Goal: Information Seeking & Learning: Check status

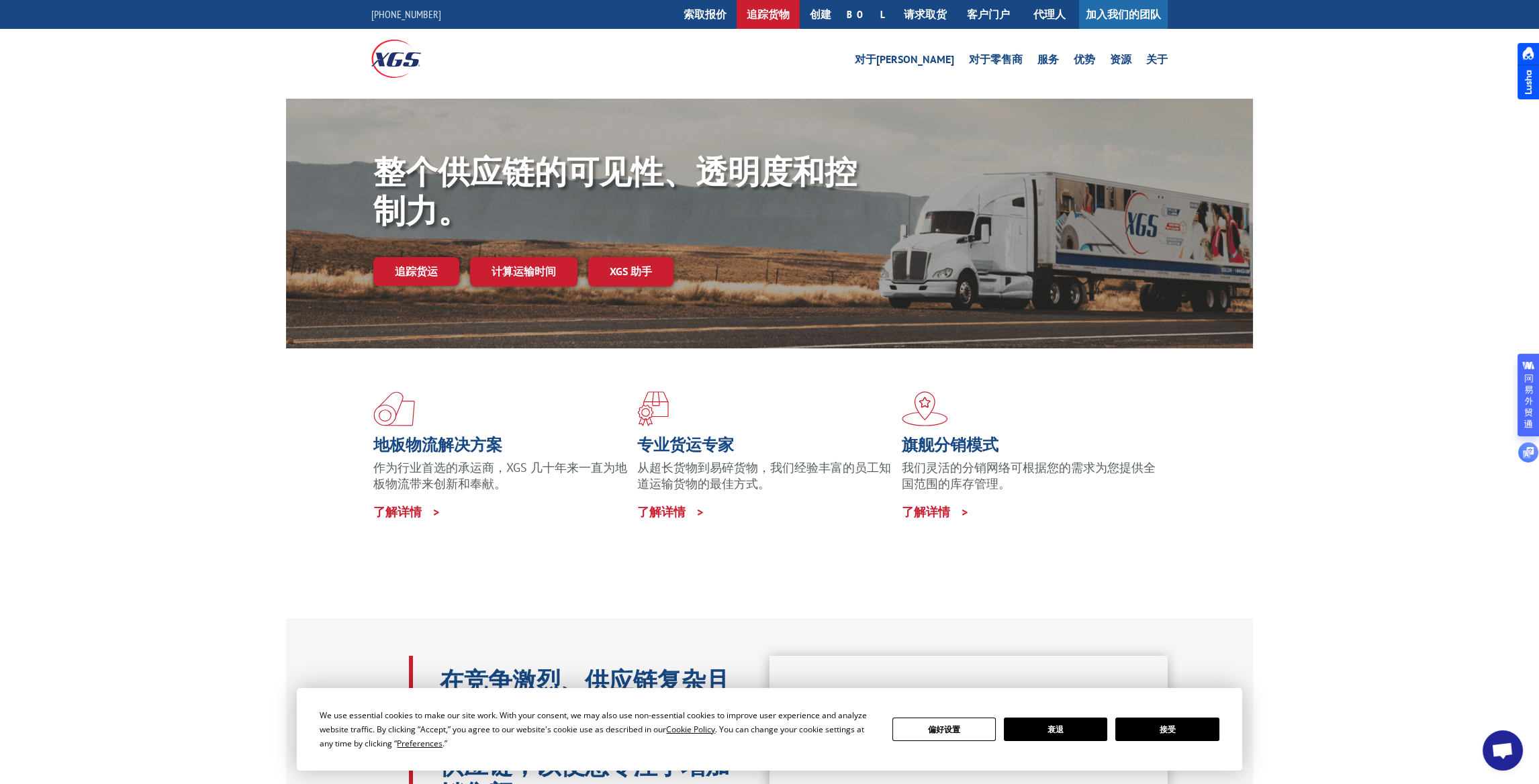
click at [789, 8] on font "追踪货物" at bounding box center [768, 14] width 43 height 14
click at [789, 13] on font "追踪货物" at bounding box center [768, 14] width 43 height 14
click at [1194, 728] on button "接受" at bounding box center [1167, 729] width 104 height 23
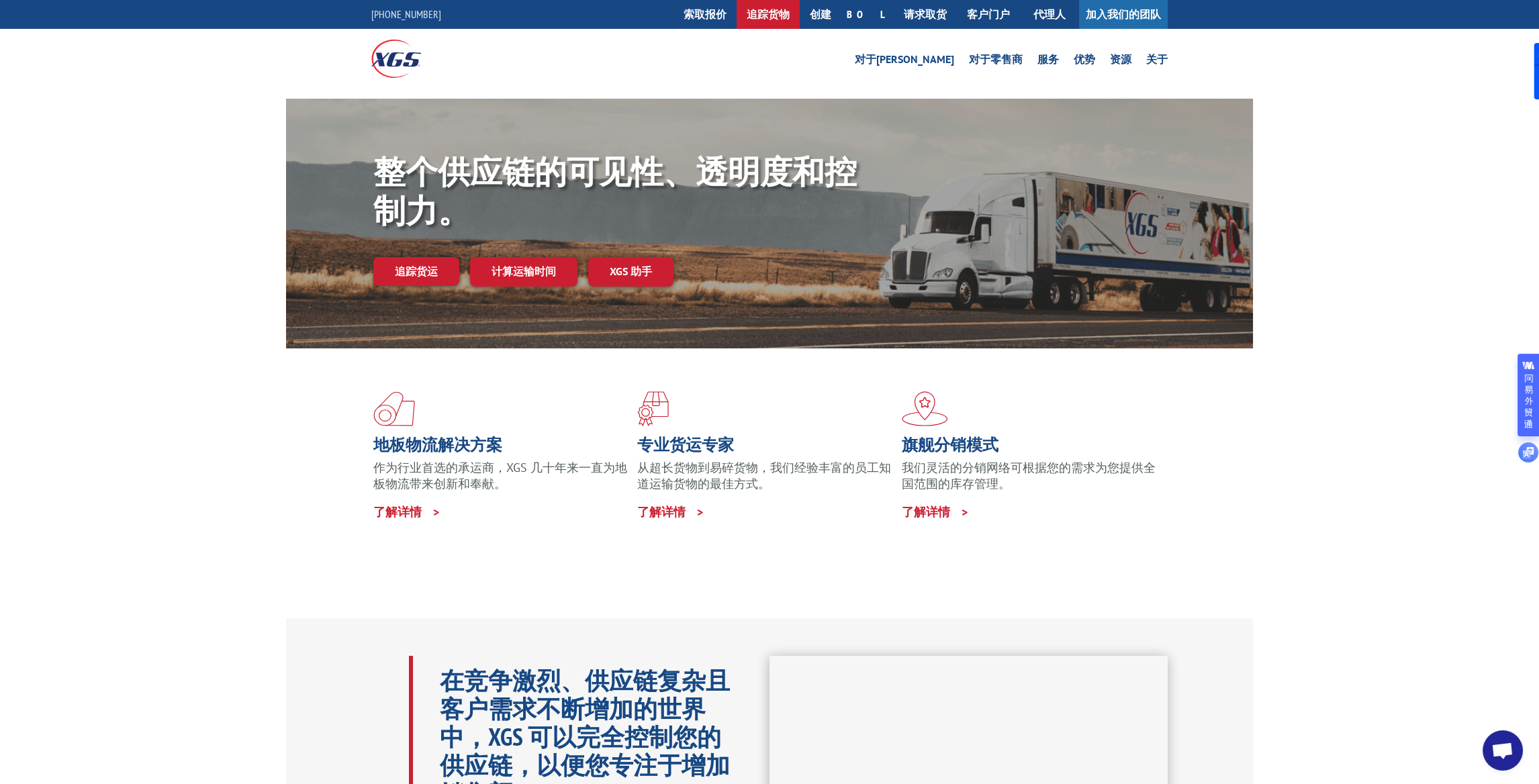
click at [789, 9] on font "追踪货物" at bounding box center [768, 14] width 43 height 14
click at [422, 266] on font "追踪货运" at bounding box center [416, 271] width 43 height 14
click at [403, 263] on link "追踪货运" at bounding box center [416, 271] width 86 height 28
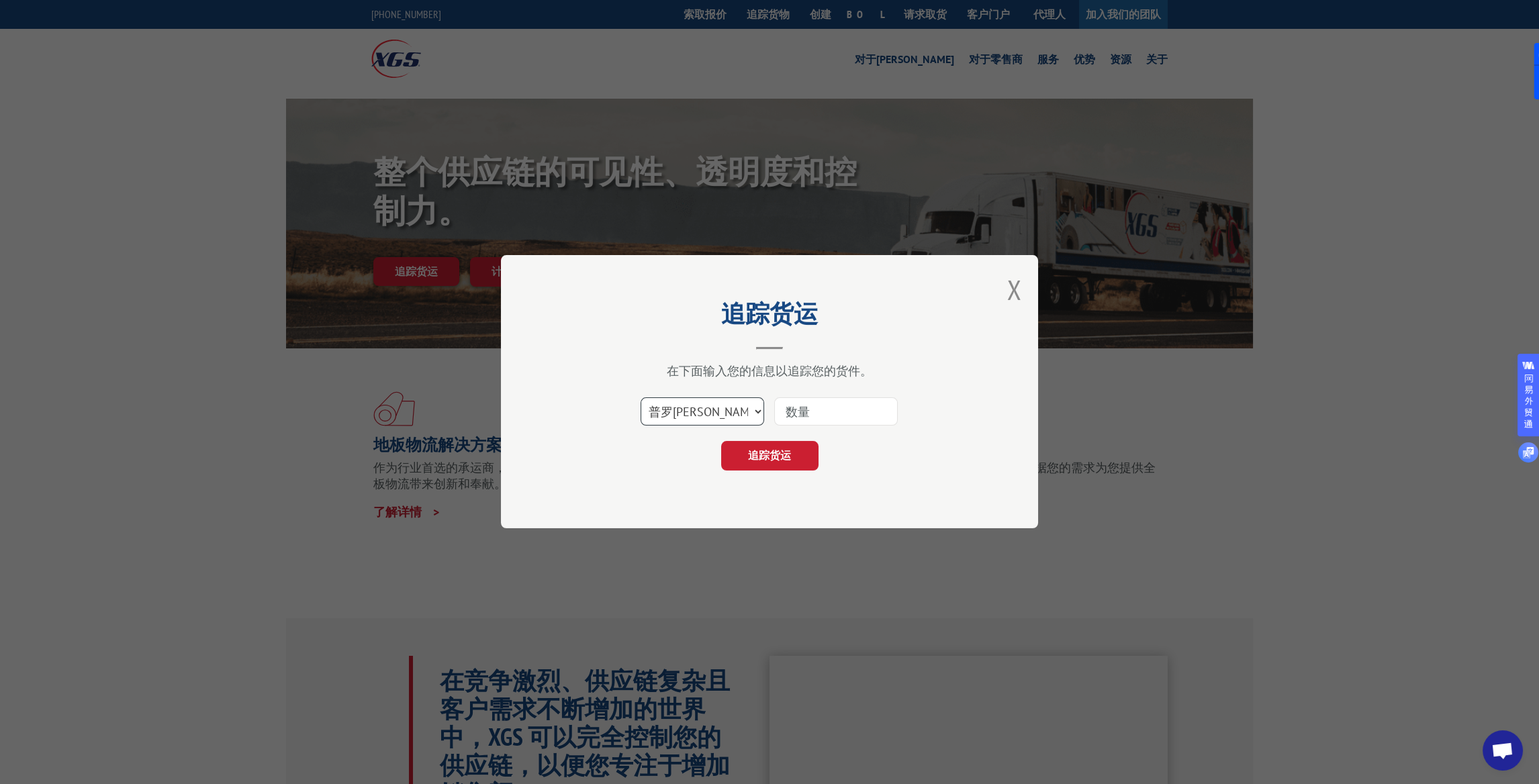
click at [757, 410] on select "选择类别... 普罗[PERSON_NAME] 博尔 邮政信箱" at bounding box center [702, 412] width 124 height 28
click at [1018, 294] on button "关闭模式" at bounding box center [1014, 289] width 14 height 35
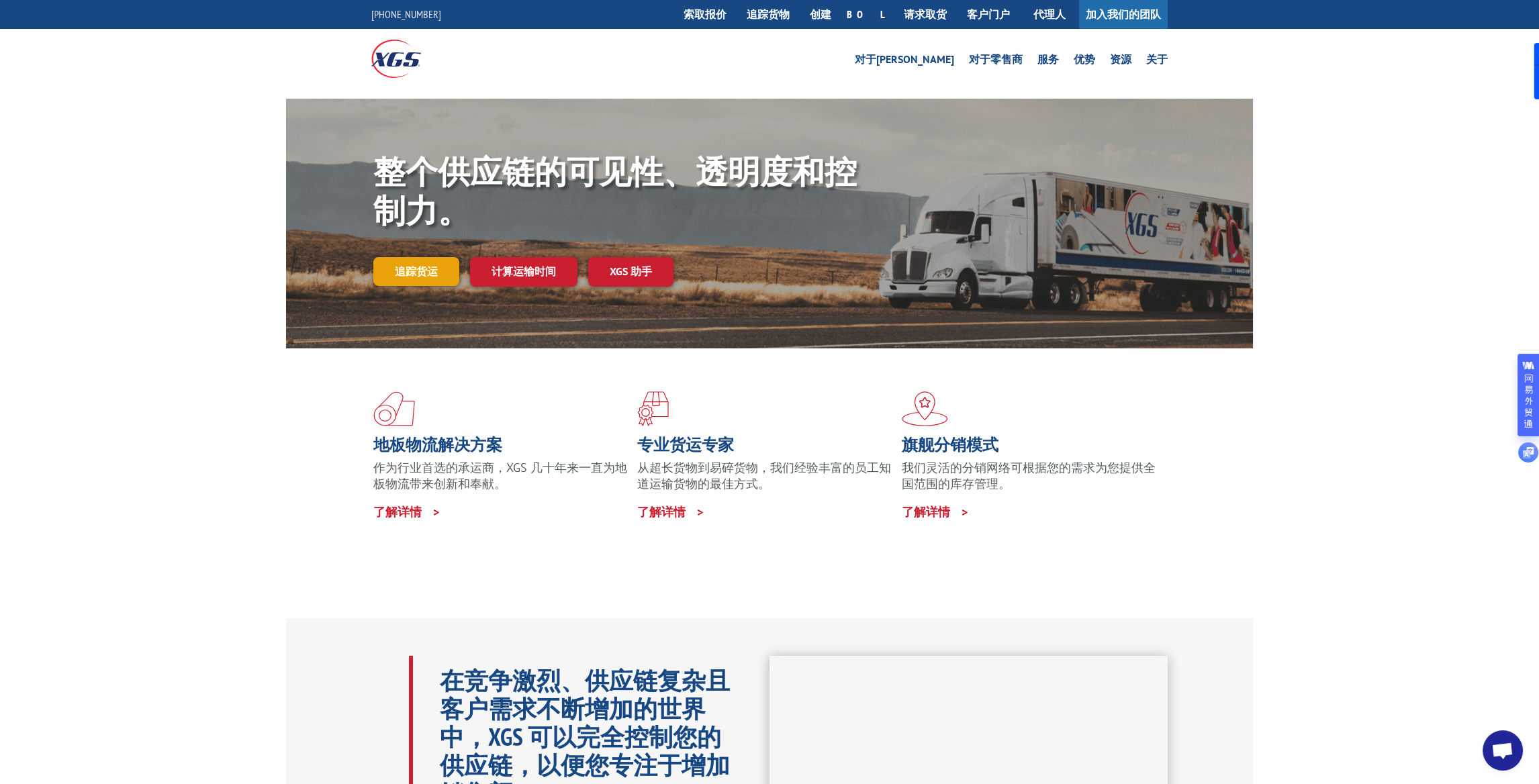
click at [414, 262] on link "追踪货运" at bounding box center [416, 271] width 86 height 28
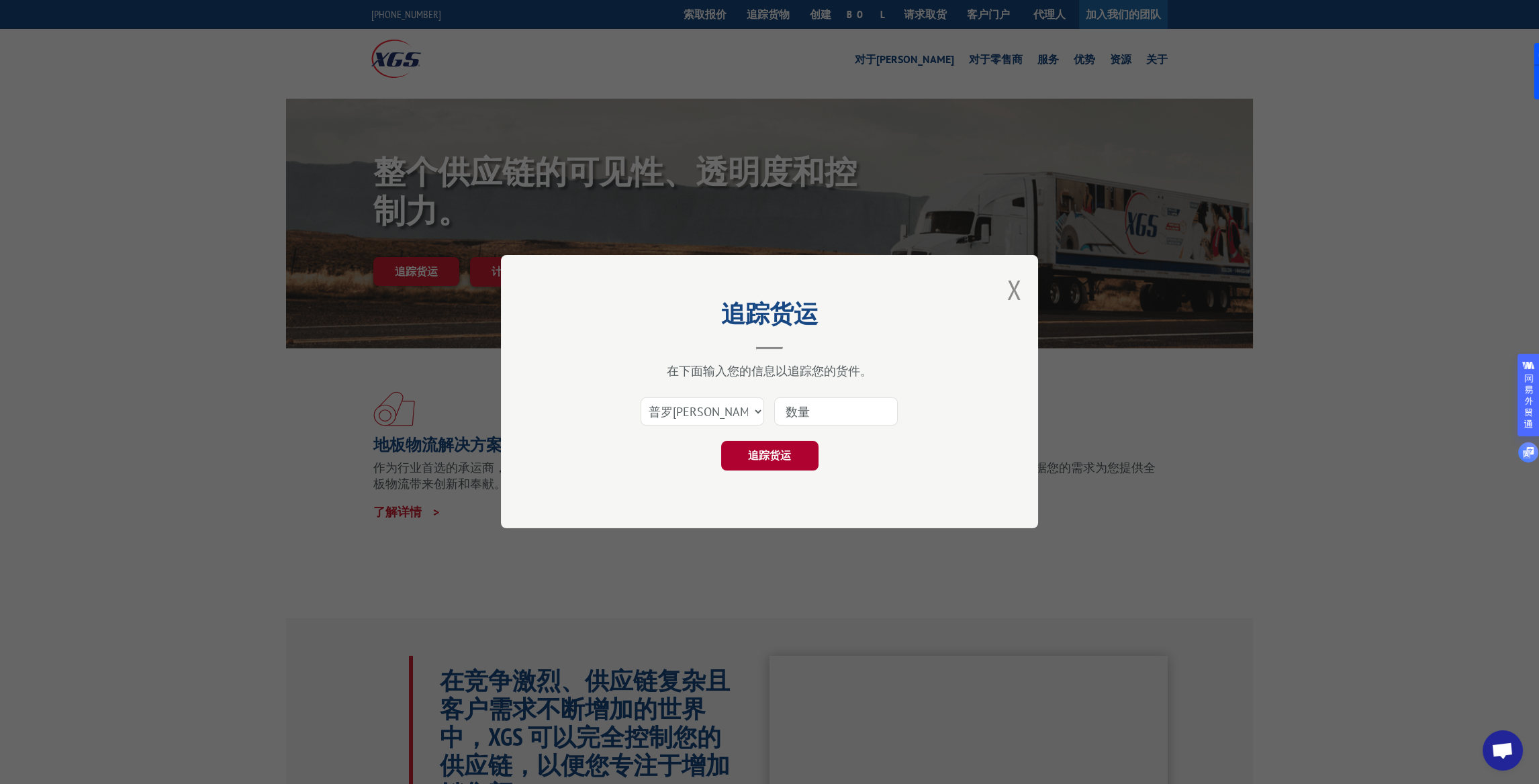
click at [768, 446] on button "追踪货运" at bounding box center [770, 456] width 97 height 30
click at [1017, 291] on button "关闭模式" at bounding box center [1014, 289] width 14 height 35
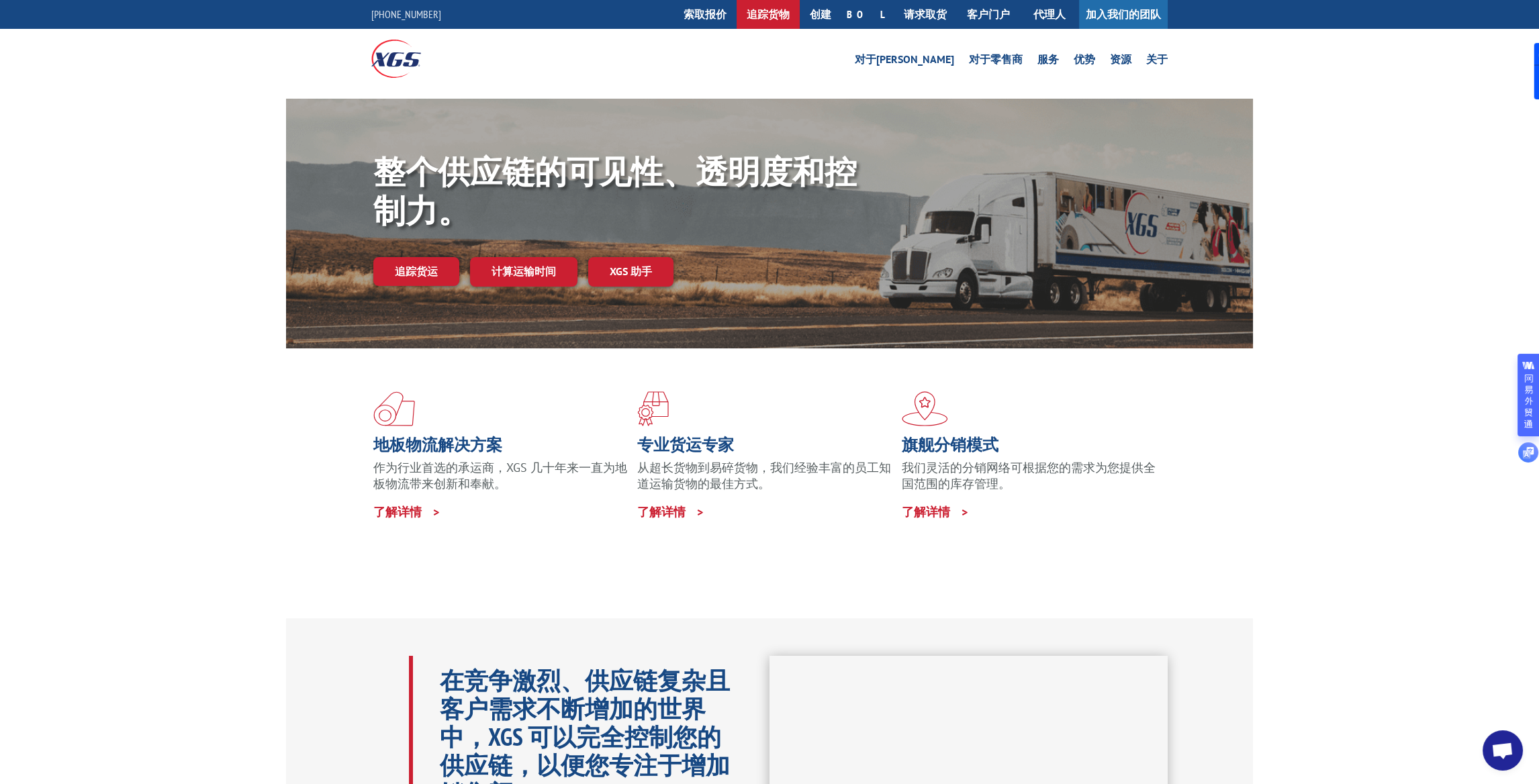
click at [789, 9] on font "追踪货物" at bounding box center [768, 14] width 43 height 14
click at [1047, 59] on font "服务" at bounding box center [1048, 59] width 22 height 14
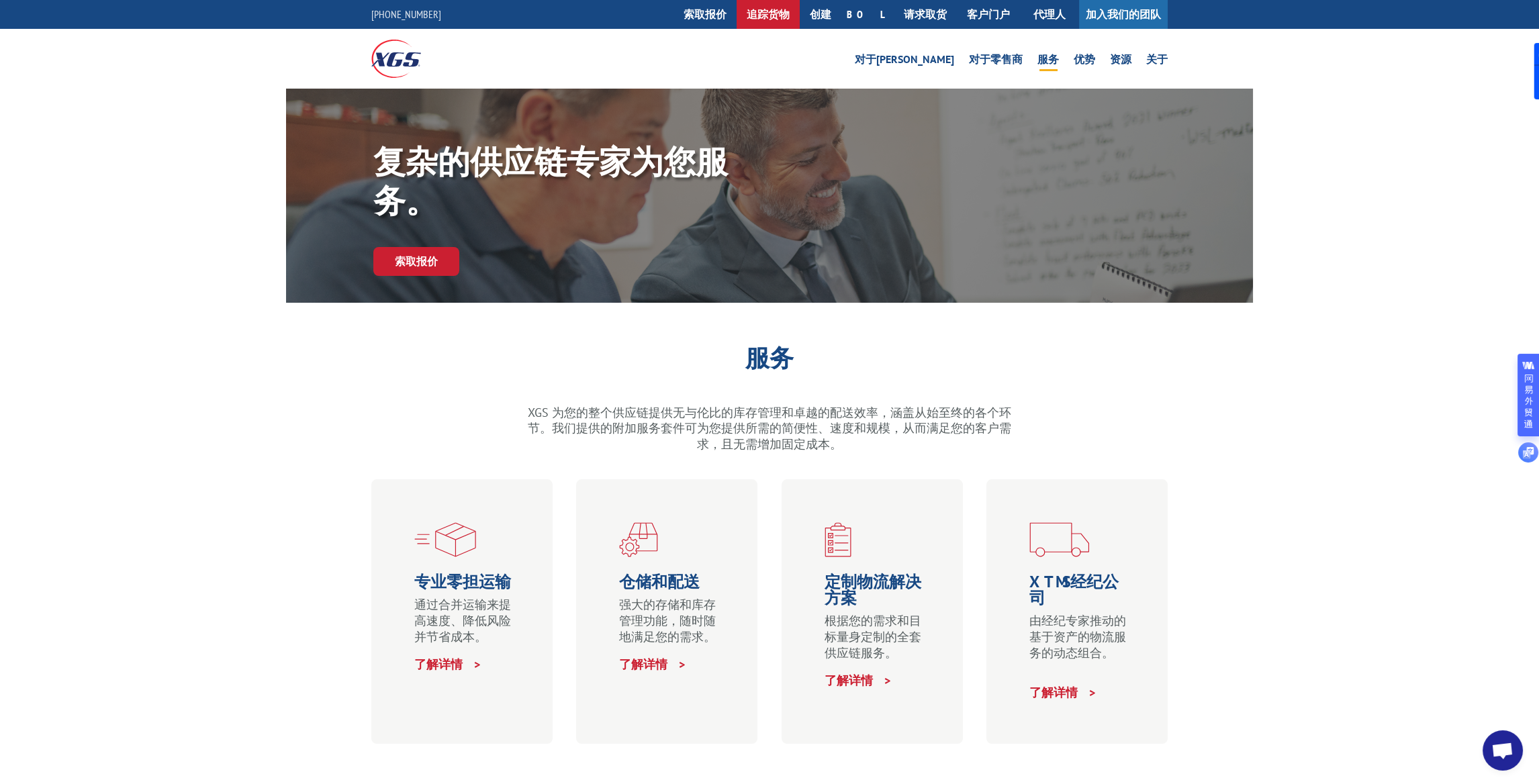
click at [789, 7] on font "追踪货物" at bounding box center [768, 14] width 43 height 14
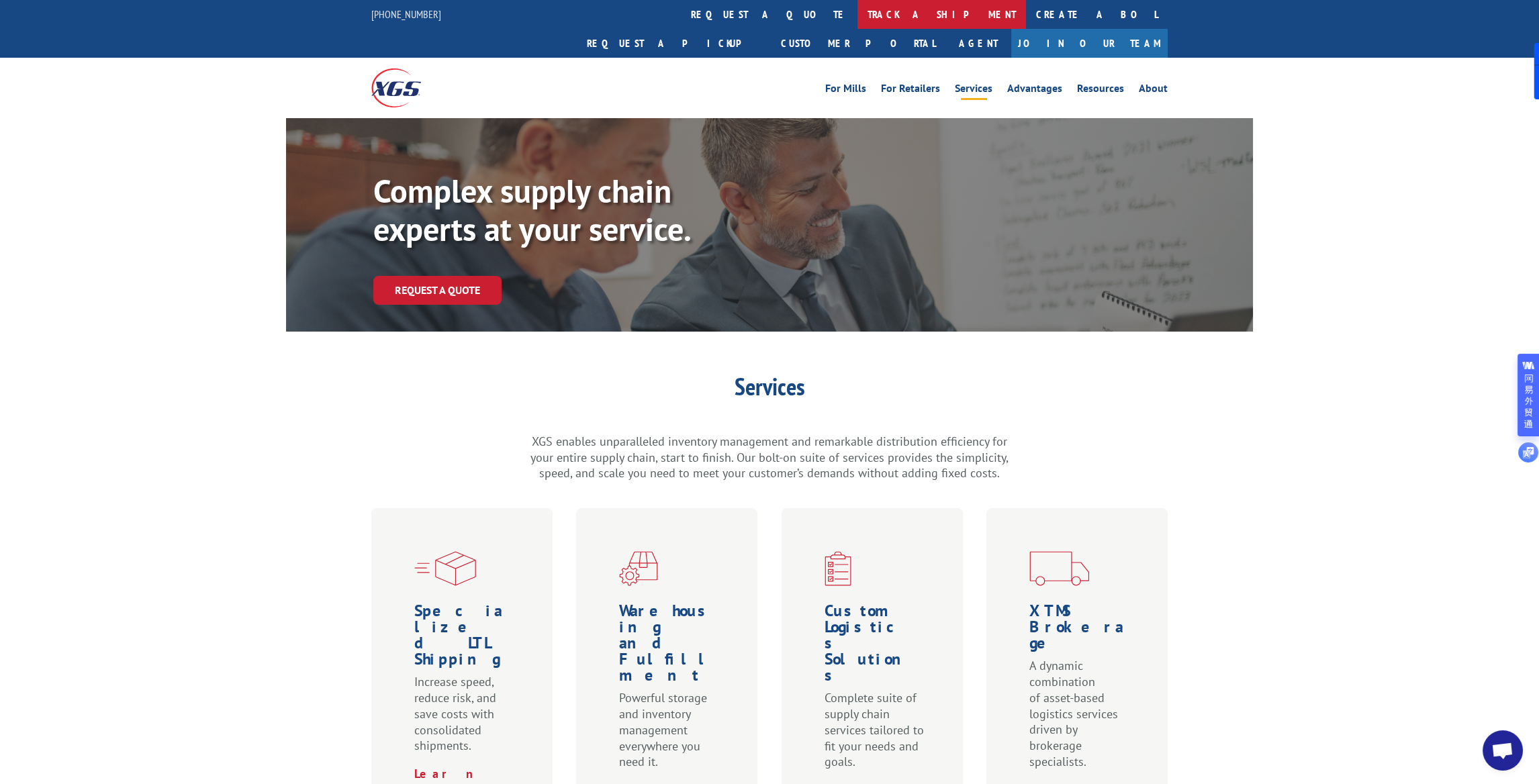
click at [857, 13] on link "track a shipment" at bounding box center [942, 14] width 169 height 29
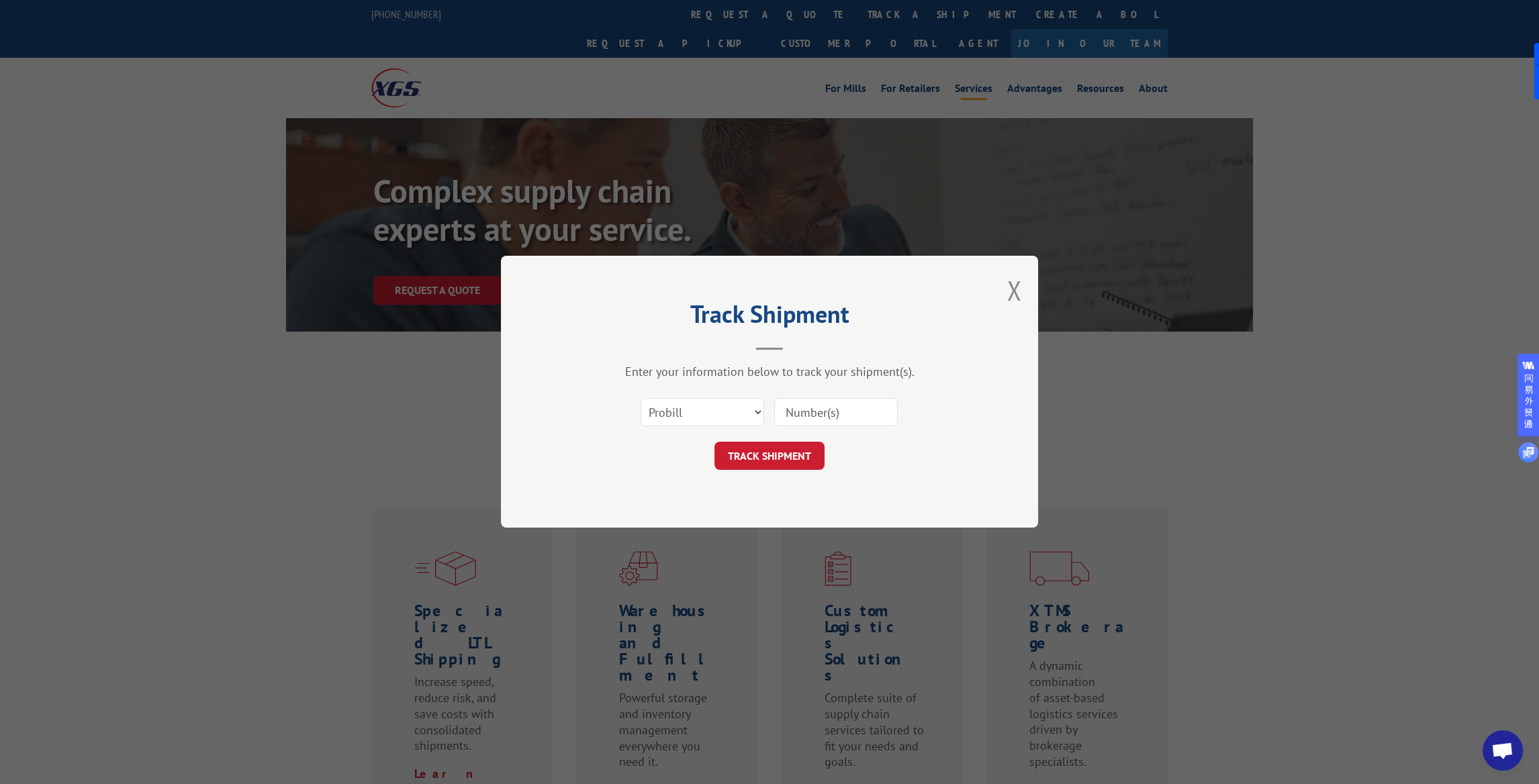
click at [850, 419] on input at bounding box center [836, 413] width 124 height 28
type input "175"
click at [785, 448] on button "TRACK SHIPMENT" at bounding box center [769, 456] width 110 height 28
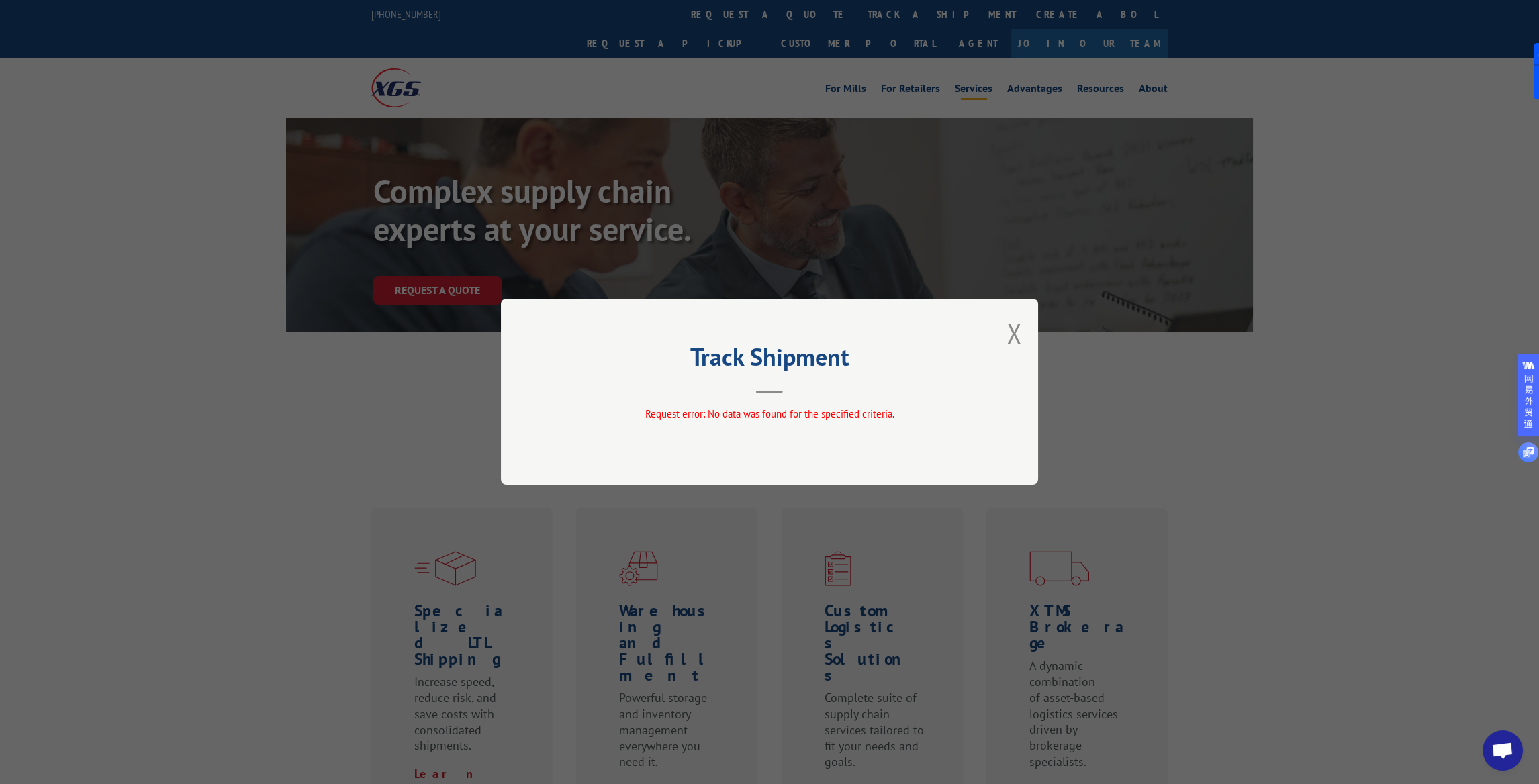
click at [889, 392] on header "Track Shipment" at bounding box center [769, 370] width 403 height 46
click at [1021, 329] on div "Track Shipment Request error: No data was found for the specified criteria." at bounding box center [770, 392] width 537 height 186
click at [1007, 332] on button "Close modal" at bounding box center [1014, 333] width 14 height 35
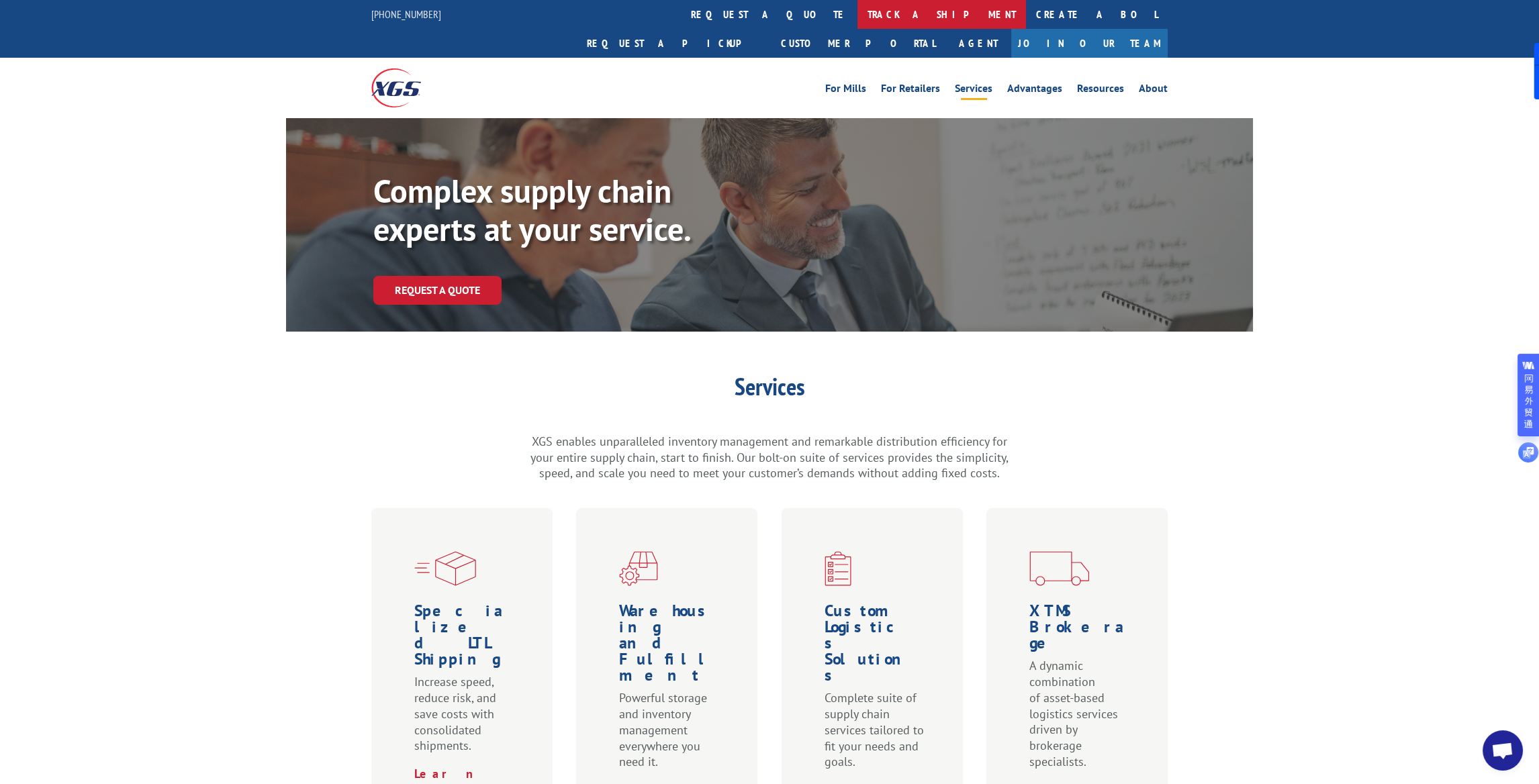
click at [857, 12] on link "track a shipment" at bounding box center [942, 14] width 169 height 29
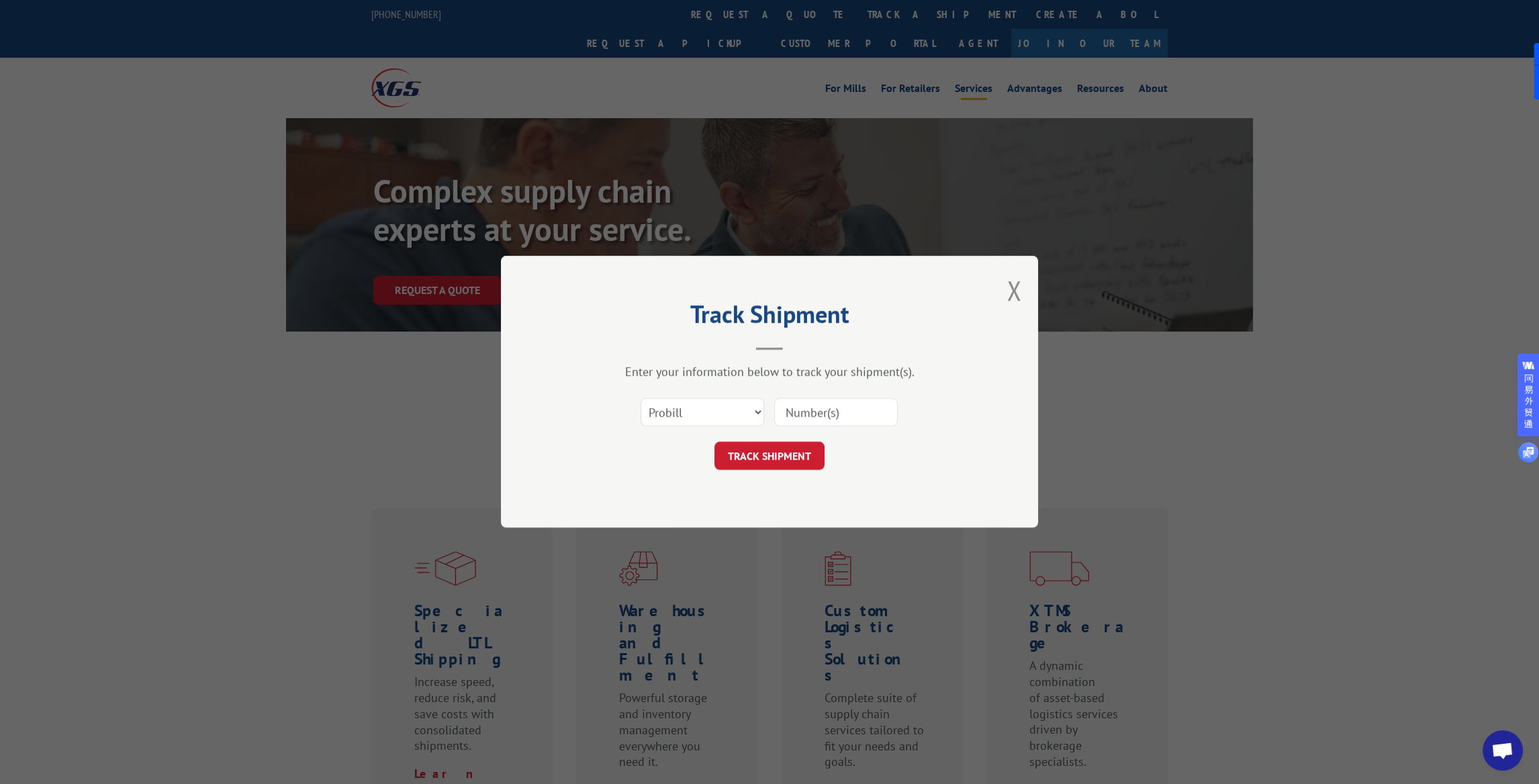
click at [849, 413] on input at bounding box center [836, 413] width 124 height 28
click at [831, 418] on input at bounding box center [836, 413] width 124 height 28
paste input "17501858"
type input "17501858"
click at [781, 459] on button "TRACK SHIPMENT" at bounding box center [769, 456] width 110 height 28
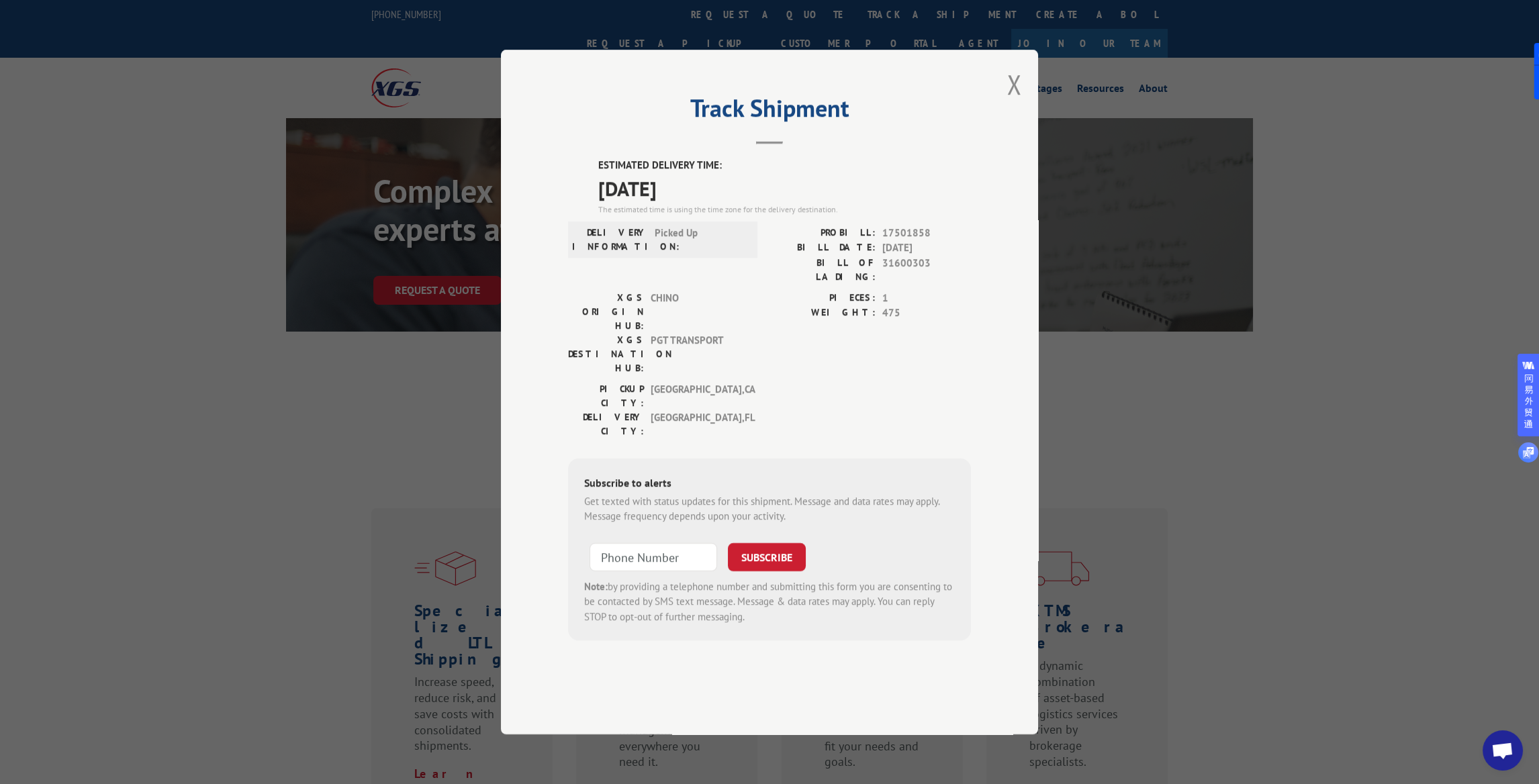
drag, startPoint x: 718, startPoint y: 221, endPoint x: 603, endPoint y: 235, distance: 115.8
click at [603, 203] on span "10/15/2025" at bounding box center [784, 188] width 373 height 30
copy span "10/15/2025"
click at [1013, 102] on button "Close modal" at bounding box center [1014, 84] width 14 height 35
